Goal: Transaction & Acquisition: Purchase product/service

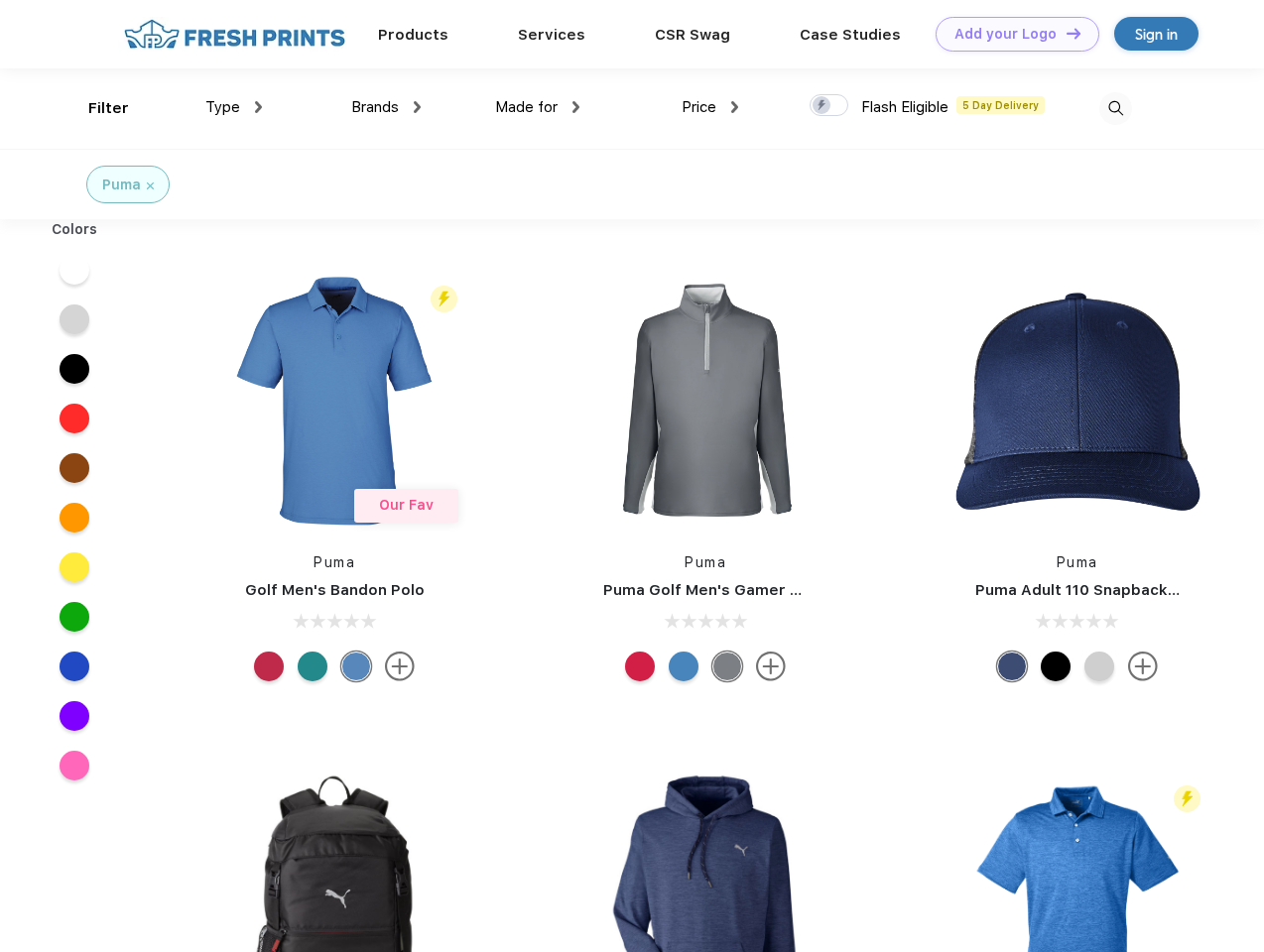
click at [1010, 34] on link "Add your Logo Design Tool" at bounding box center [1017, 34] width 163 height 35
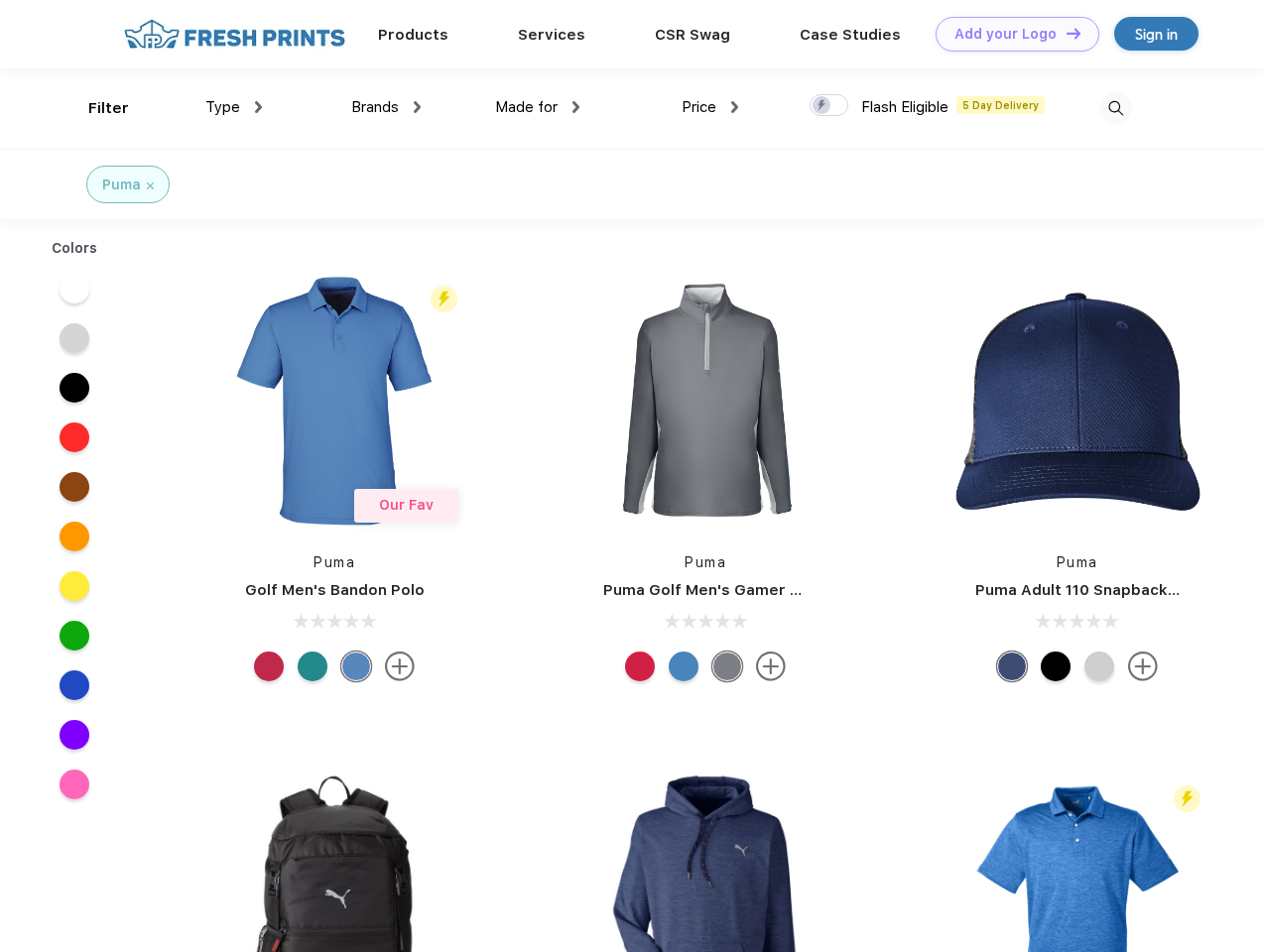
click at [0, 0] on div "Design Tool" at bounding box center [0, 0] width 0 height 0
click at [1065, 33] on link "Add your Logo Design Tool" at bounding box center [1017, 34] width 163 height 35
click at [96, 108] on div "Filter" at bounding box center [109, 109] width 41 height 23
click at [234, 107] on span "Type" at bounding box center [222, 108] width 35 height 18
click at [386, 107] on span "Brands" at bounding box center [375, 108] width 48 height 18
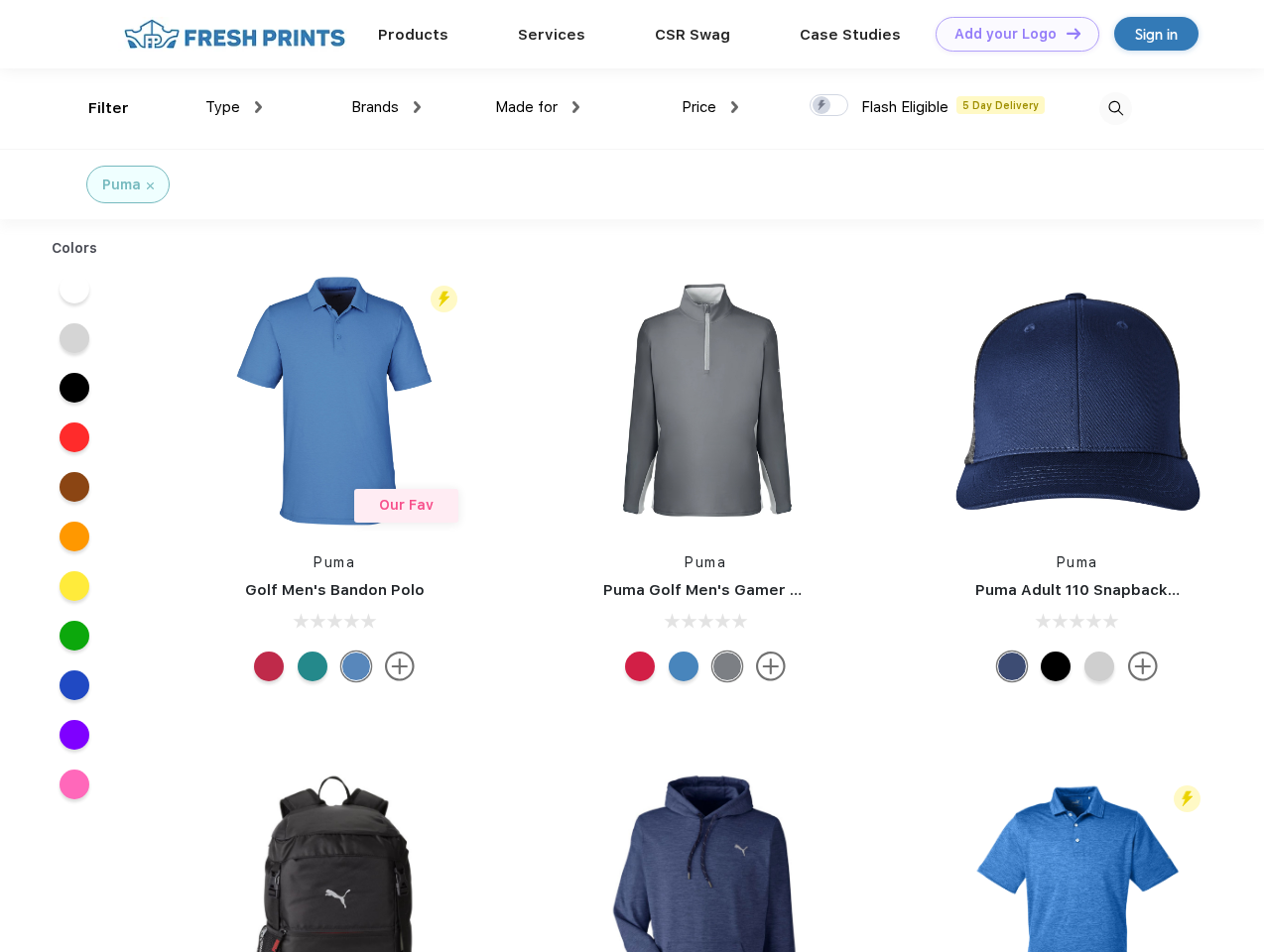
click at [537, 107] on span "Made for" at bounding box center [526, 108] width 63 height 18
click at [711, 107] on span "Price" at bounding box center [699, 108] width 35 height 18
click at [829, 106] on div at bounding box center [828, 106] width 39 height 22
click at [822, 106] on input "checkbox" at bounding box center [815, 100] width 13 height 13
click at [1115, 108] on img at bounding box center [1115, 109] width 33 height 33
